Goal: Information Seeking & Learning: Find specific fact

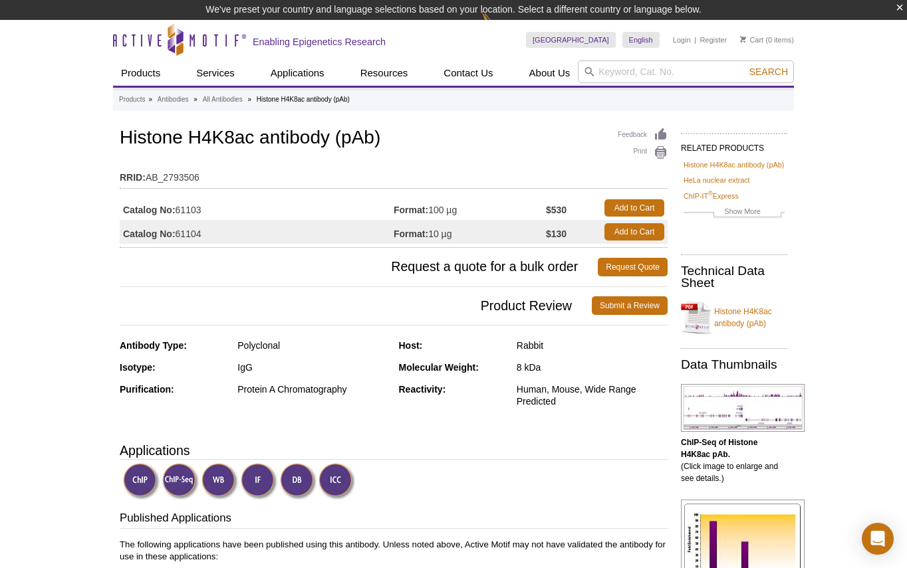
click at [626, 85] on div "Search" at bounding box center [686, 73] width 216 height 25
click at [626, 75] on input "search" at bounding box center [686, 72] width 216 height 23
paste input "39170"
type input "39170"
click at [745, 66] on button "Search" at bounding box center [768, 72] width 47 height 12
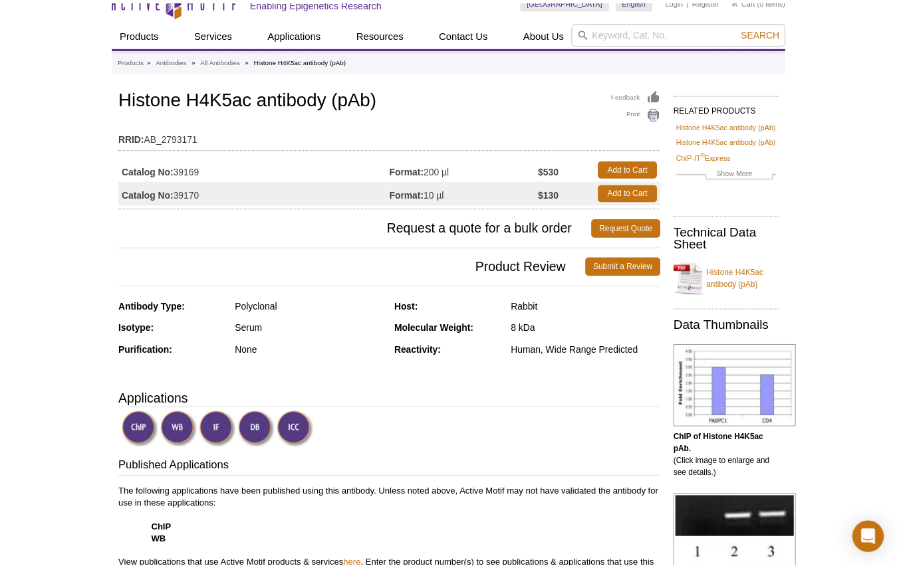
scroll to position [17, 0]
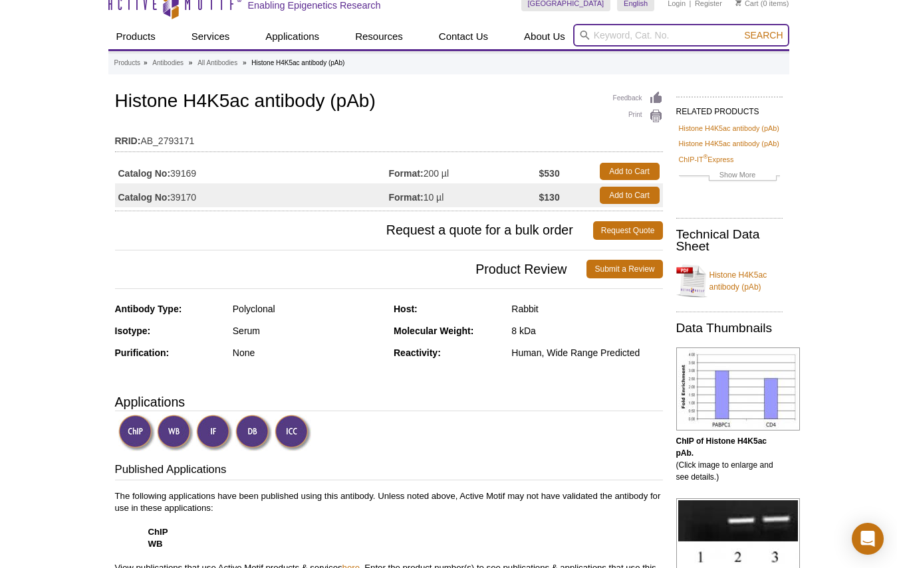
click at [632, 38] on input "search" at bounding box center [681, 35] width 216 height 23
click at [740, 29] on button "Search" at bounding box center [763, 35] width 47 height 12
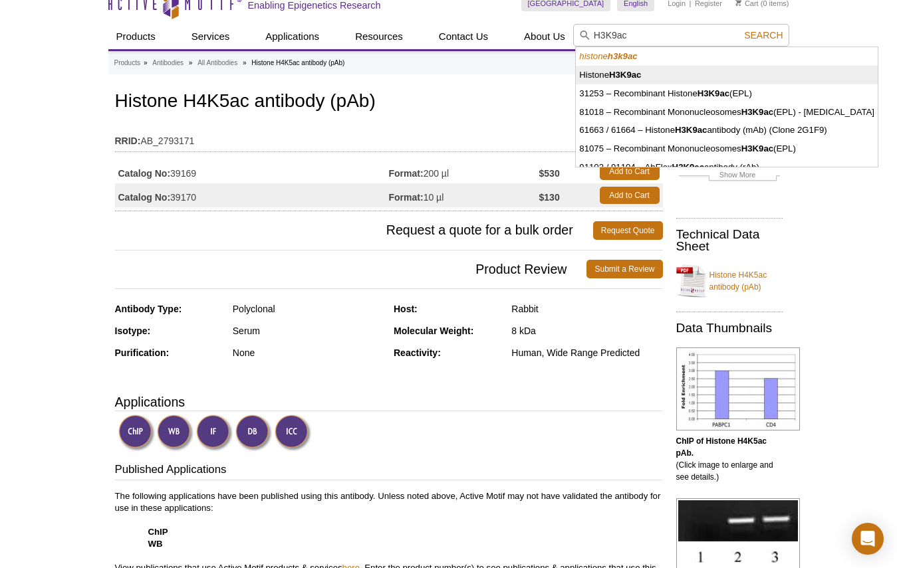
click at [699, 73] on li "Histone H3K9ac" at bounding box center [727, 75] width 302 height 19
type input "Histone H3K9ac"
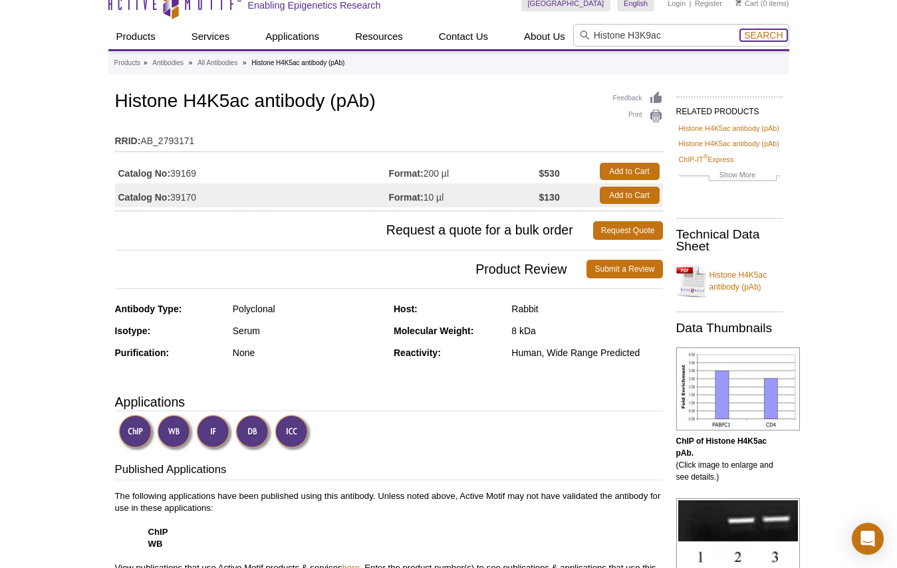
click at [749, 37] on span "Search" at bounding box center [763, 35] width 39 height 11
